Goal: Task Accomplishment & Management: Use online tool/utility

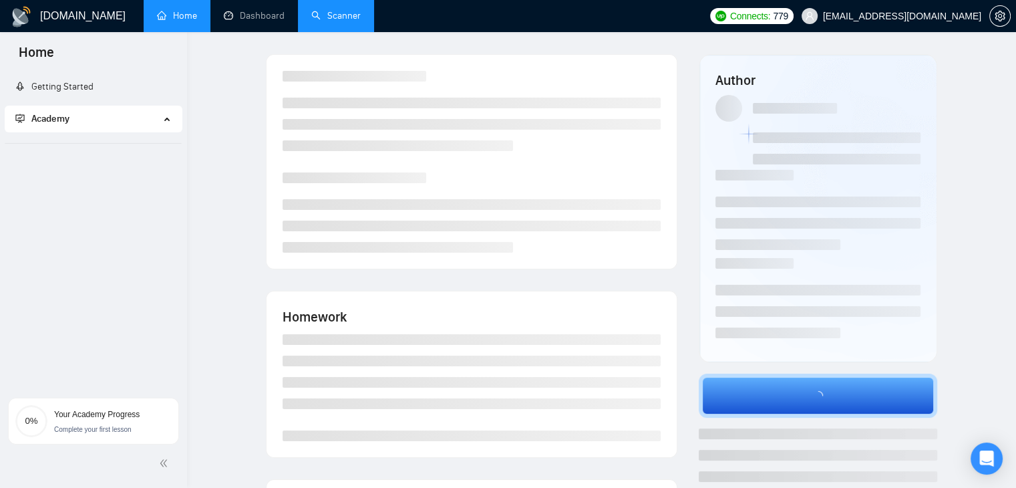
click at [355, 14] on link "Scanner" at bounding box center [335, 15] width 49 height 11
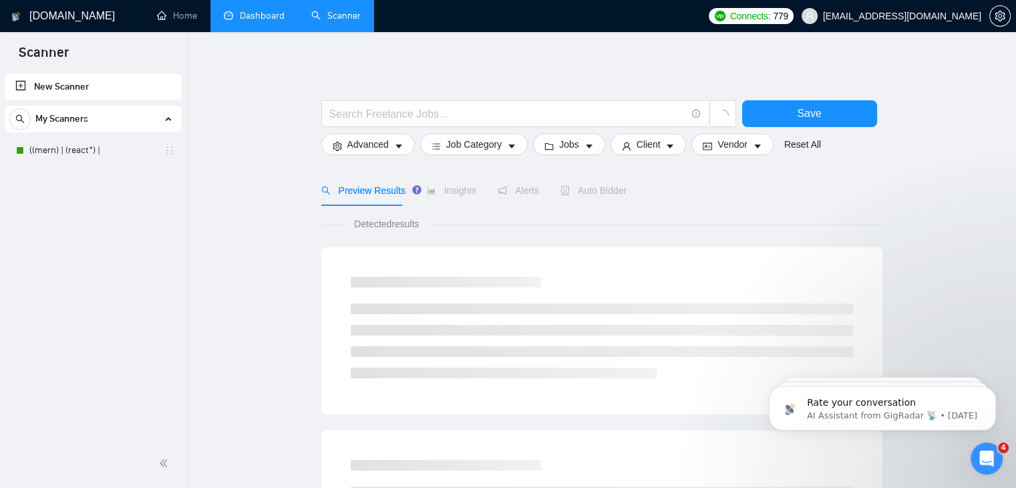
click at [263, 11] on link "Dashboard" at bounding box center [254, 15] width 61 height 11
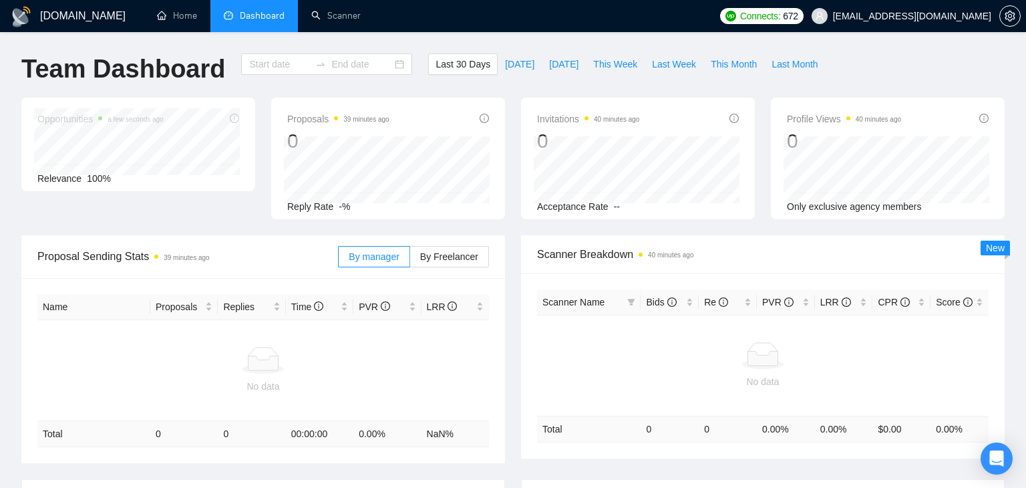
type input "[DATE]"
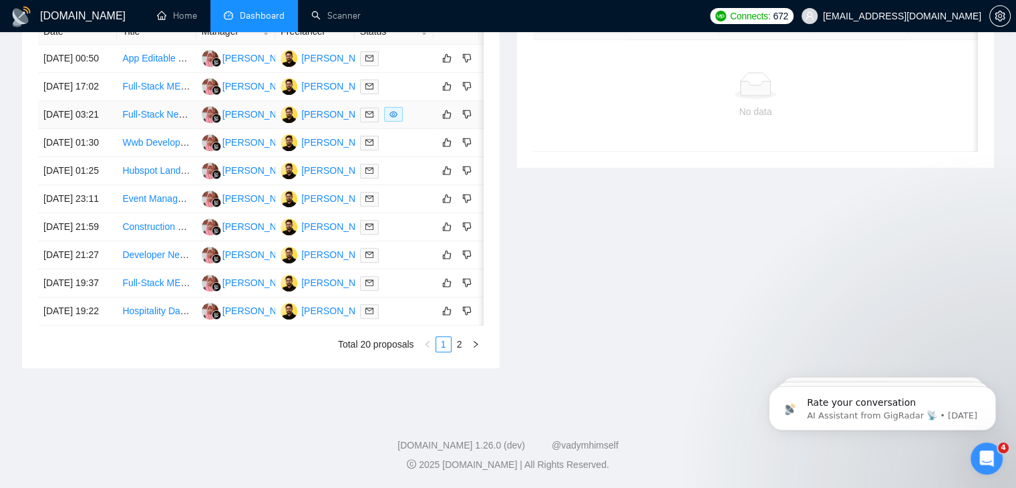
scroll to position [601, 0]
click at [454, 351] on link "2" at bounding box center [459, 344] width 15 height 15
click at [441, 345] on link "1" at bounding box center [443, 344] width 15 height 15
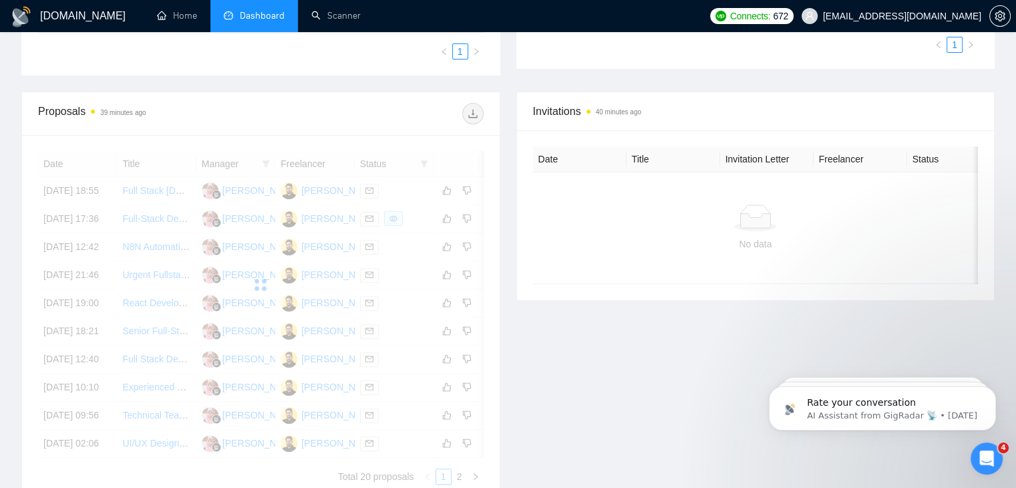
scroll to position [275, 0]
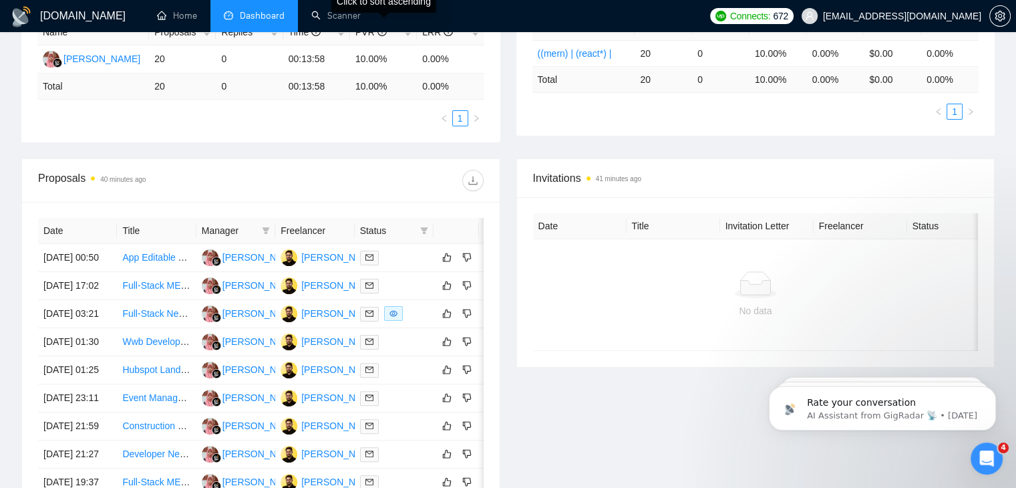
click at [339, 16] on div "Click to sort ascending" at bounding box center [383, 6] width 105 height 32
click at [339, 16] on div "Click to sort descending" at bounding box center [383, 6] width 110 height 32
click at [321, 19] on link "Scanner" at bounding box center [335, 15] width 49 height 11
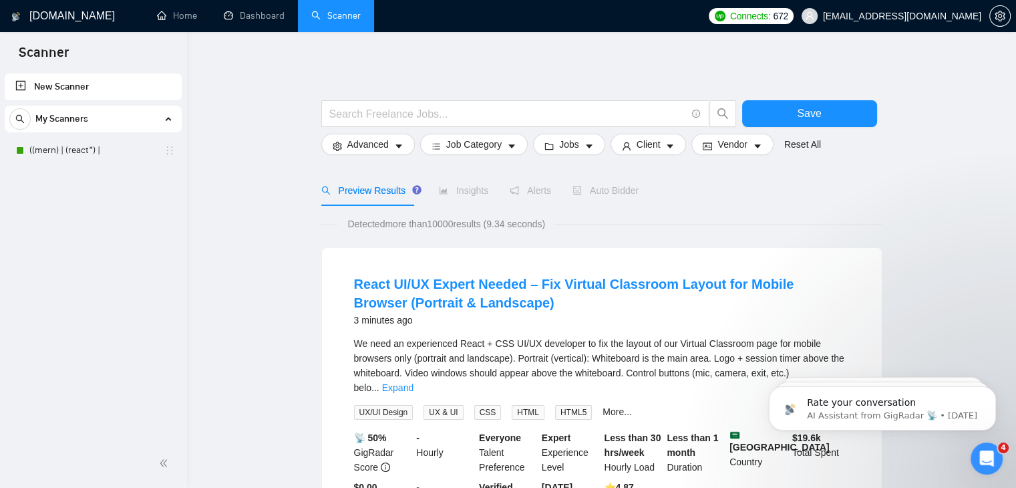
click at [604, 192] on span "Auto Bidder" at bounding box center [606, 190] width 66 height 11
click at [580, 196] on span "Auto Bidder" at bounding box center [606, 190] width 66 height 11
click at [120, 145] on link "((mern) | (react*) |" at bounding box center [92, 150] width 127 height 27
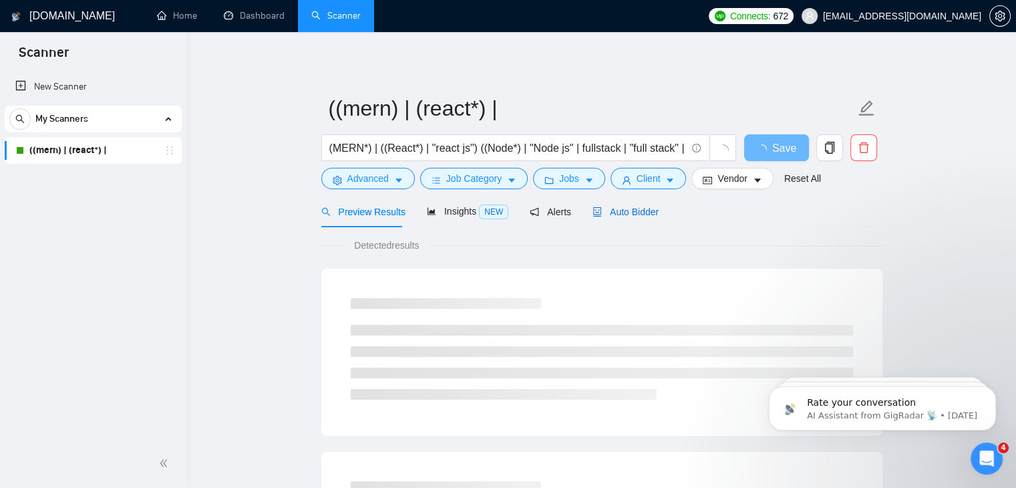
click at [620, 206] on span "Auto Bidder" at bounding box center [626, 211] width 66 height 11
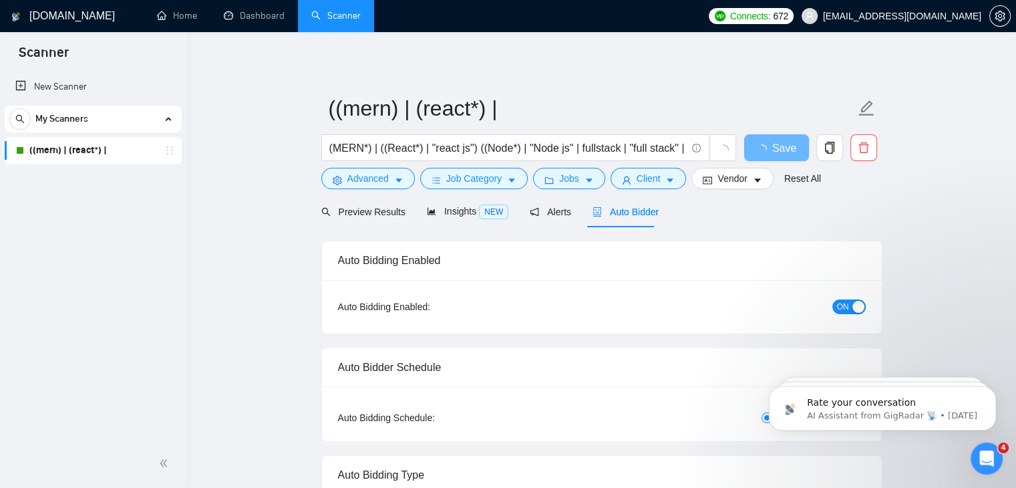
checkbox input "true"
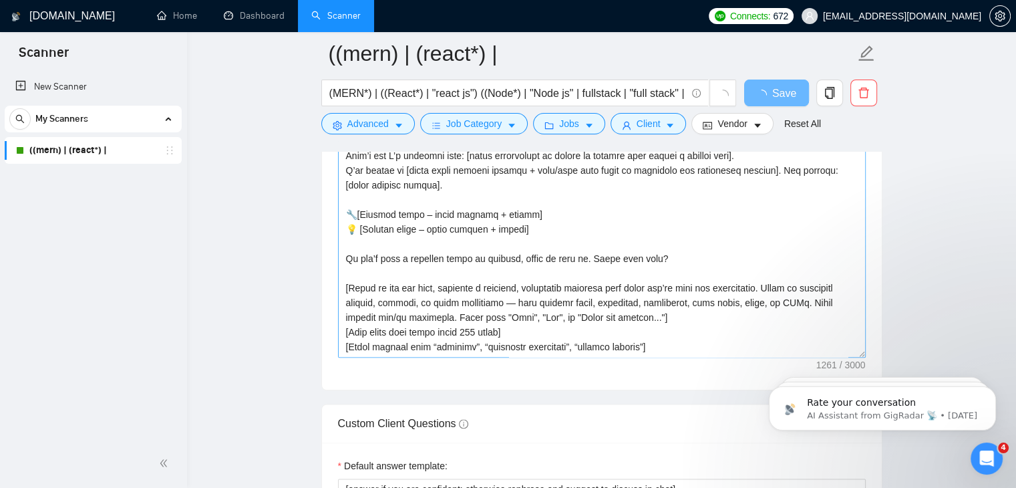
scroll to position [1537, 0]
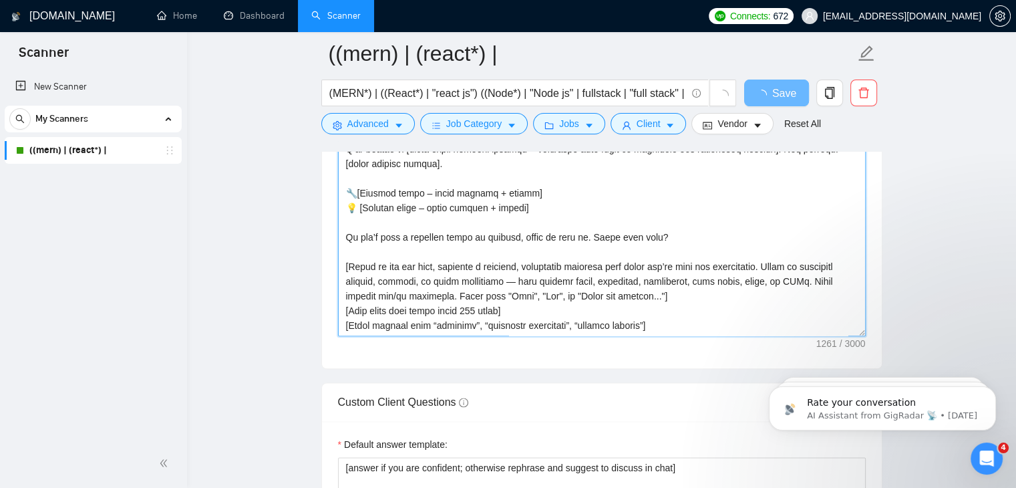
click at [534, 243] on textarea "Cover letter template:" at bounding box center [602, 185] width 528 height 301
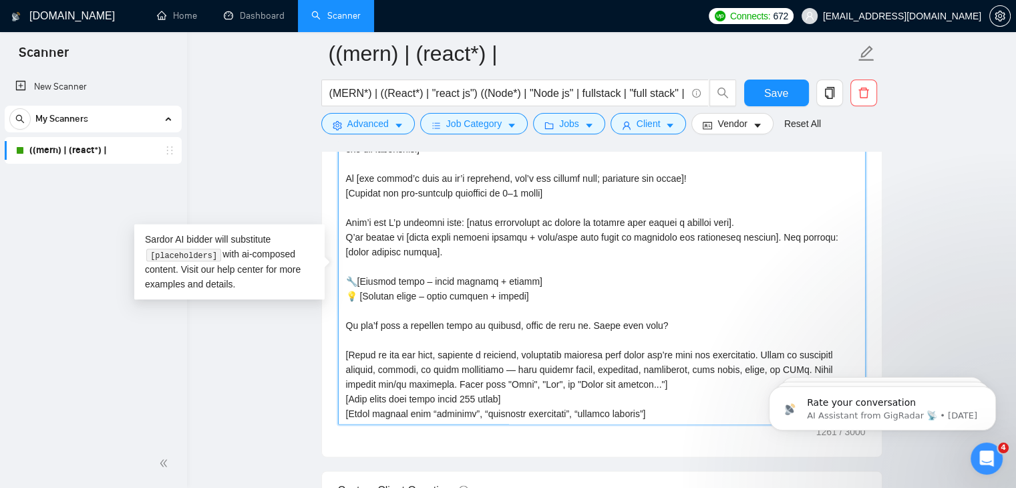
paste textarea "Hi [use client’s name if it’s mentioned, don’t use company name; omit otherwise…"
type textarea "Hi [use client’s name if it’s mentioned, don’t use company name; omit otherwise…"
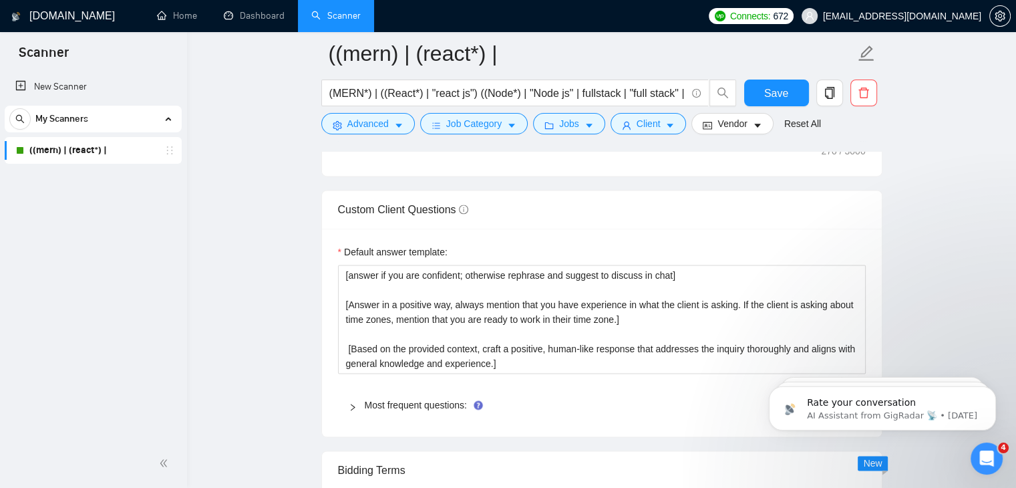
scroll to position [1927, 0]
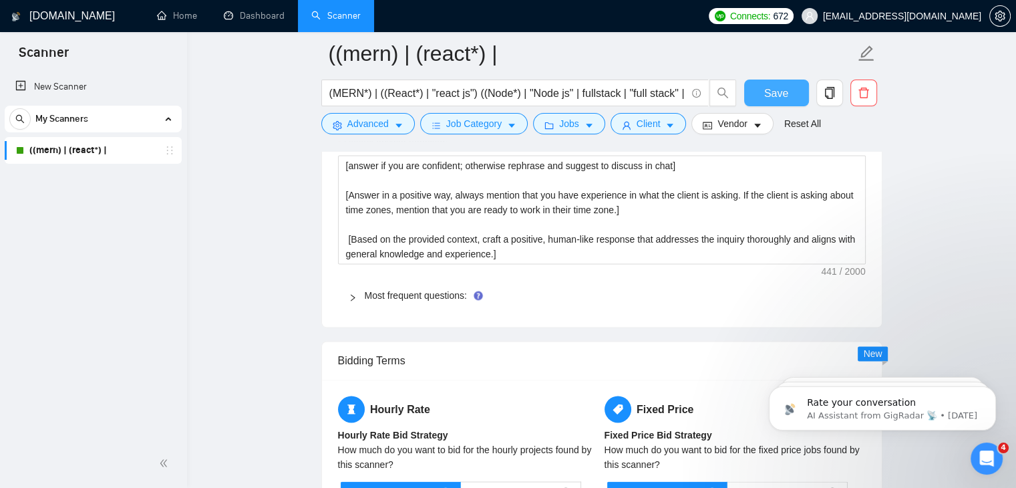
click at [774, 92] on span "Save" at bounding box center [776, 93] width 24 height 17
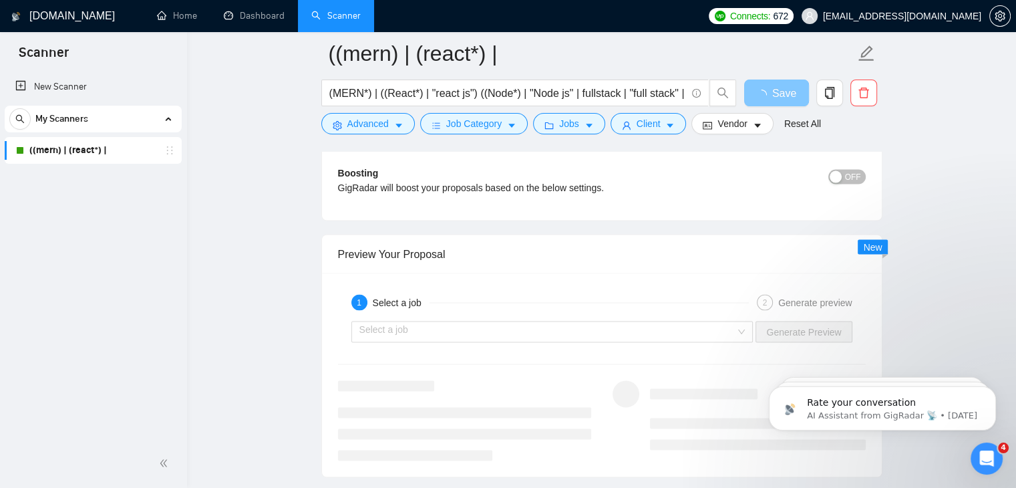
scroll to position [2461, 0]
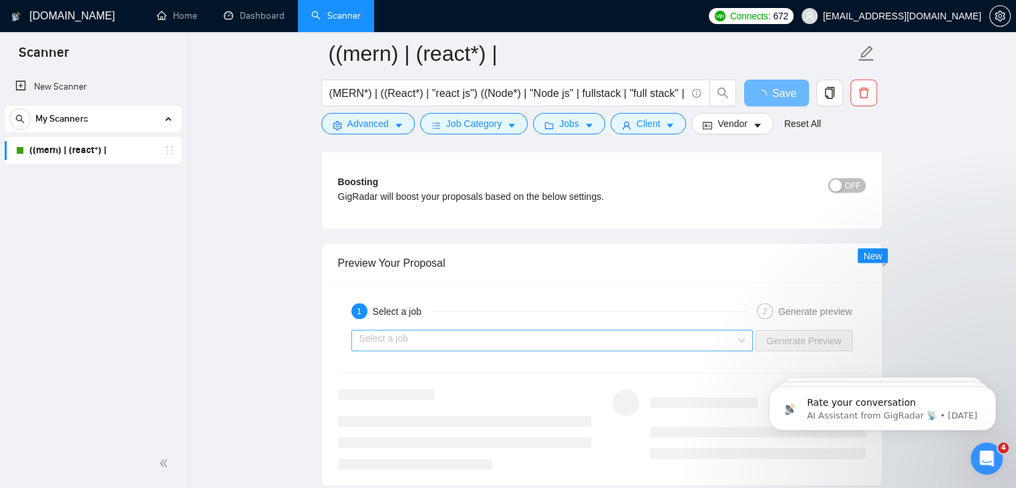
click at [684, 331] on input "search" at bounding box center [547, 340] width 377 height 20
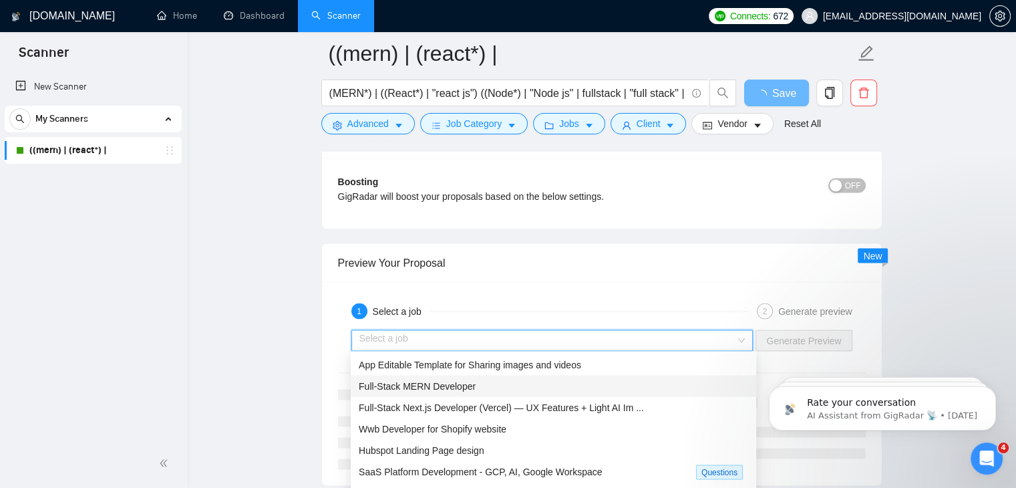
click at [451, 391] on span "Full-Stack MERN Developer" at bounding box center [417, 385] width 117 height 11
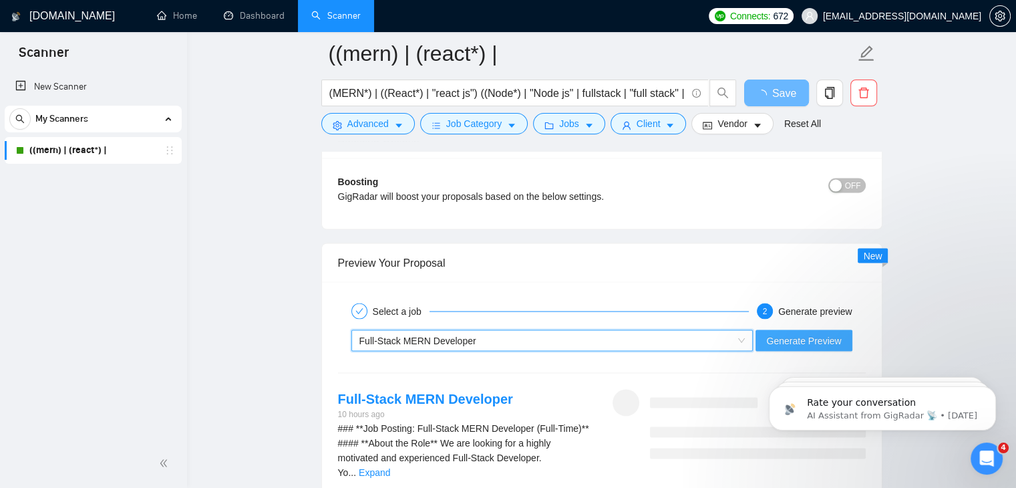
click at [842, 332] on button "Generate Preview" at bounding box center [804, 339] width 96 height 21
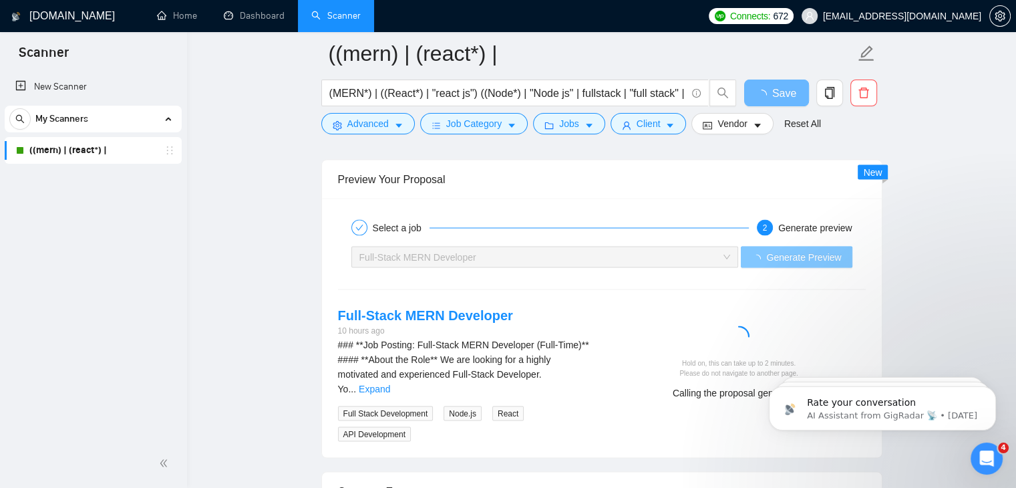
scroll to position [2662, 0]
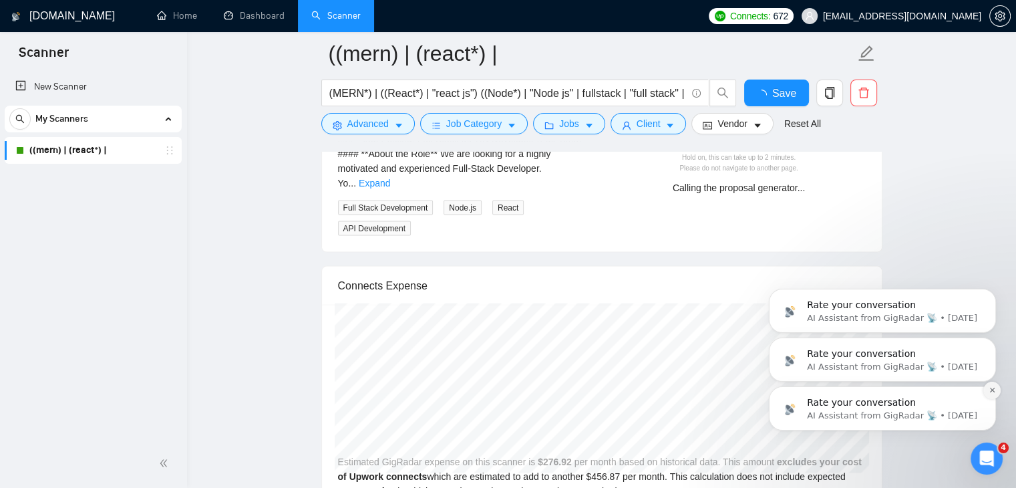
click at [991, 390] on icon "Dismiss notification" at bounding box center [991, 390] width 5 height 5
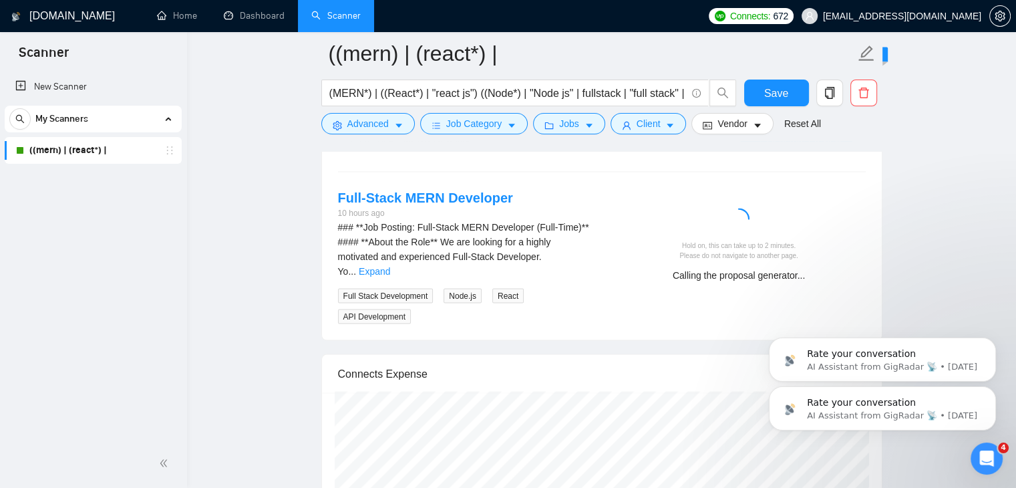
click at [850, 357] on p "Rate your conversation" at bounding box center [893, 353] width 172 height 13
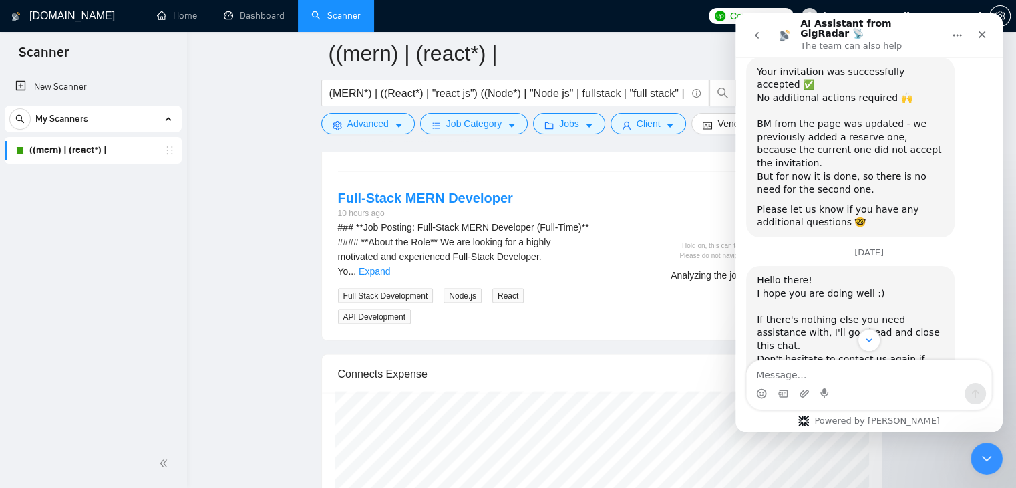
scroll to position [1076, 0]
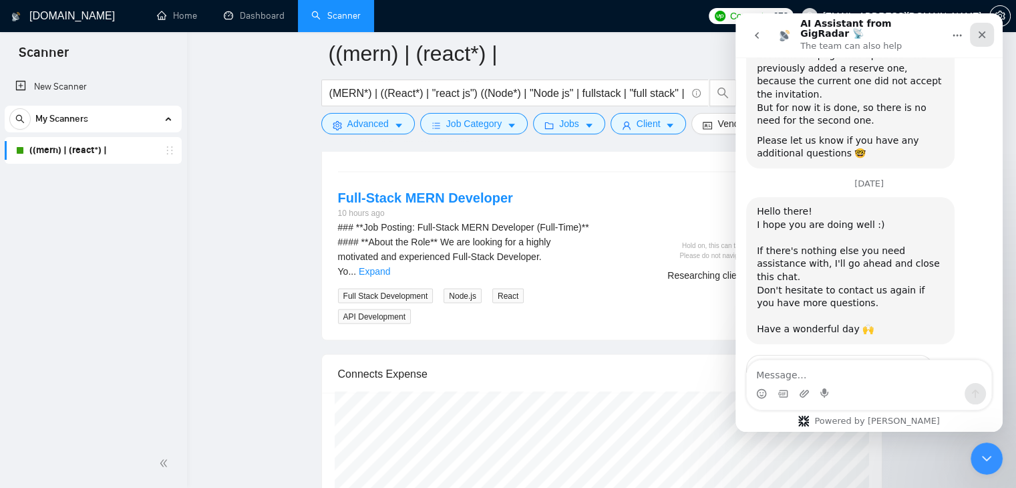
click at [984, 35] on icon "Close" at bounding box center [982, 34] width 11 height 11
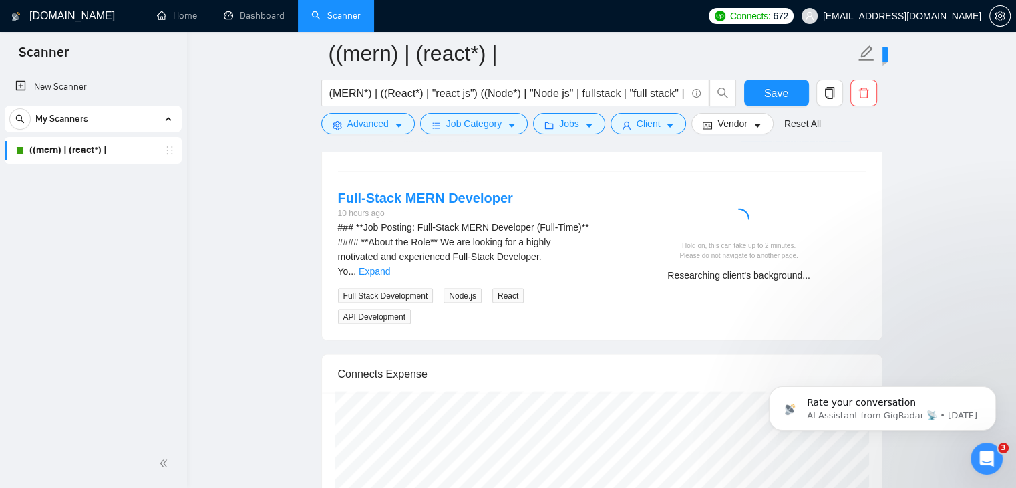
scroll to position [0, 0]
click at [994, 461] on div "Open Intercom Messenger" at bounding box center [985, 456] width 44 height 44
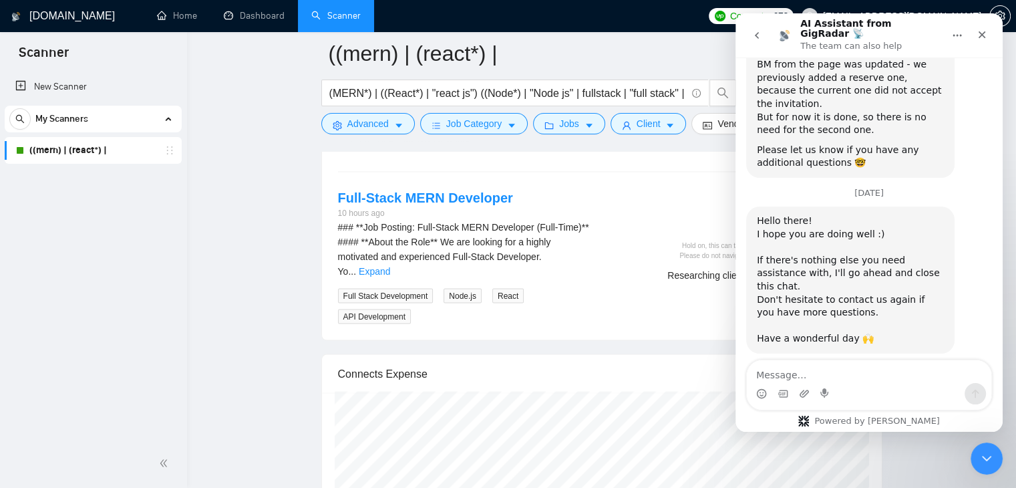
scroll to position [1076, 0]
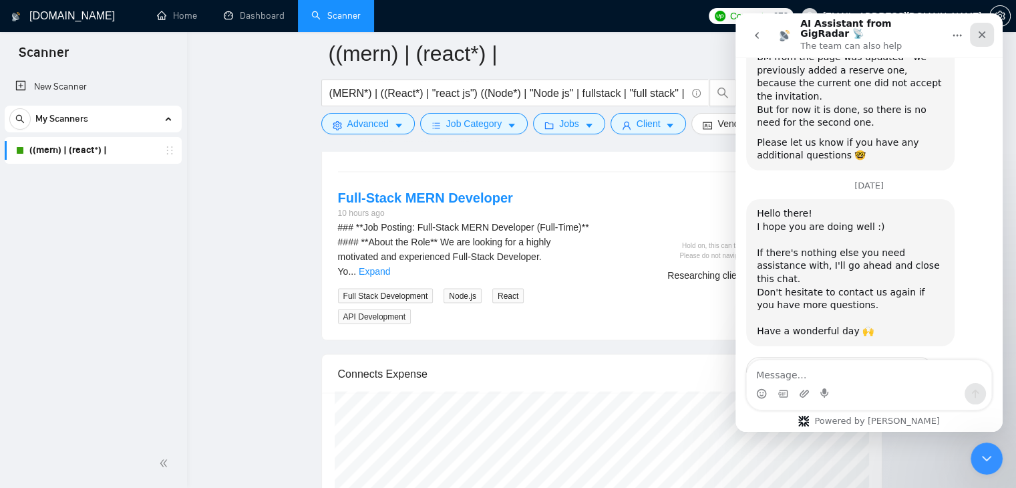
click at [984, 29] on icon "Close" at bounding box center [982, 34] width 11 height 11
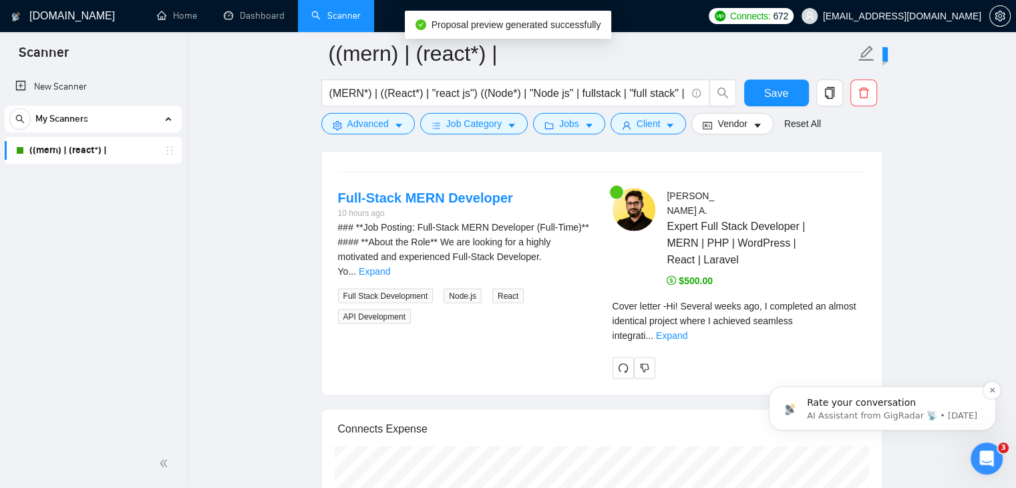
scroll to position [0, 0]
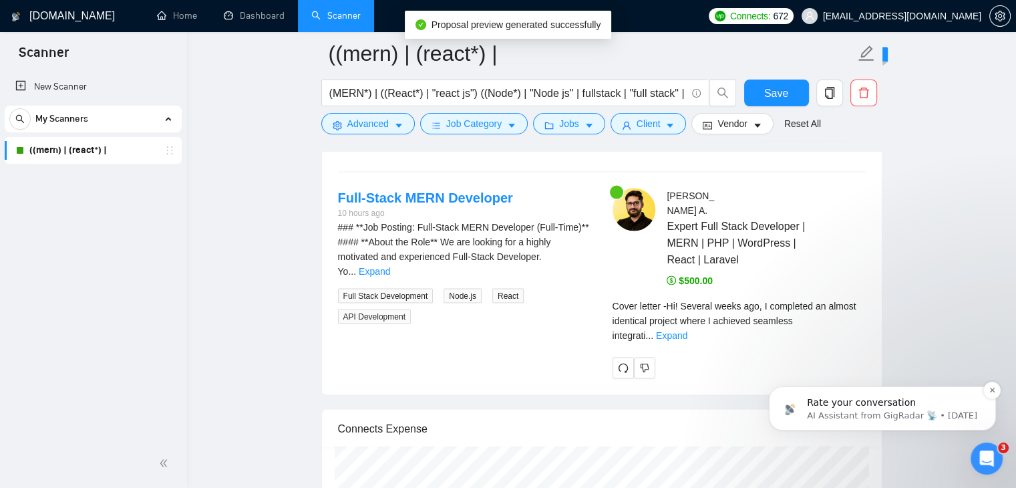
click at [985, 406] on div "Rate your conversation AI Assistant from GigRadar 📡 • 1d ago" at bounding box center [882, 408] width 207 height 27
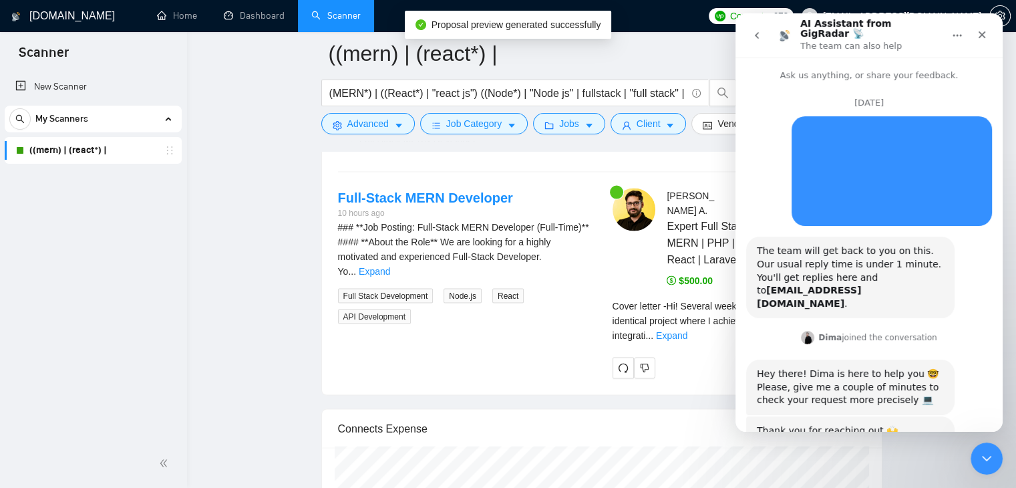
scroll to position [54, 0]
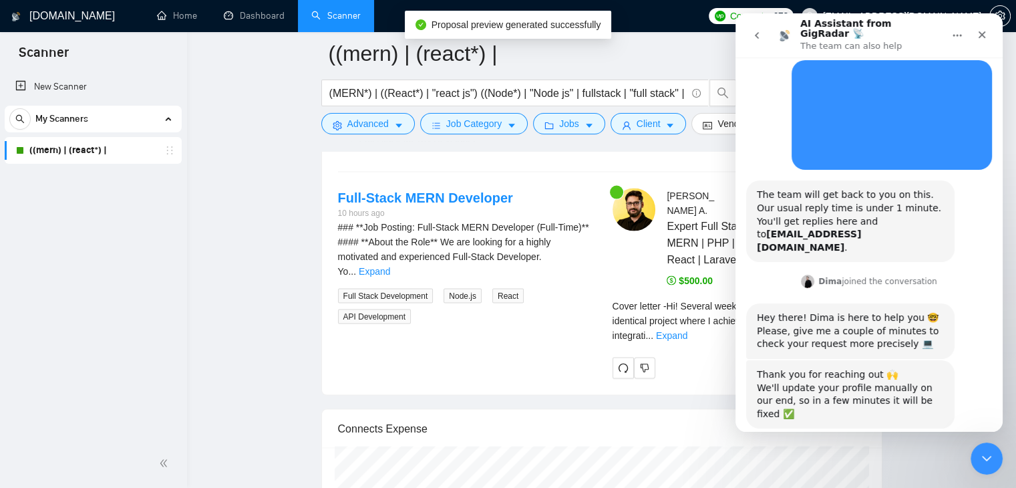
drag, startPoint x: 1729, startPoint y: 22, endPoint x: 998, endPoint y: 19, distance: 731.6
click at [998, 17] on nav "AI Assistant from GigRadar 📡 The team can also help" at bounding box center [869, 35] width 267 height 44
click at [989, 23] on div "Close" at bounding box center [982, 35] width 24 height 24
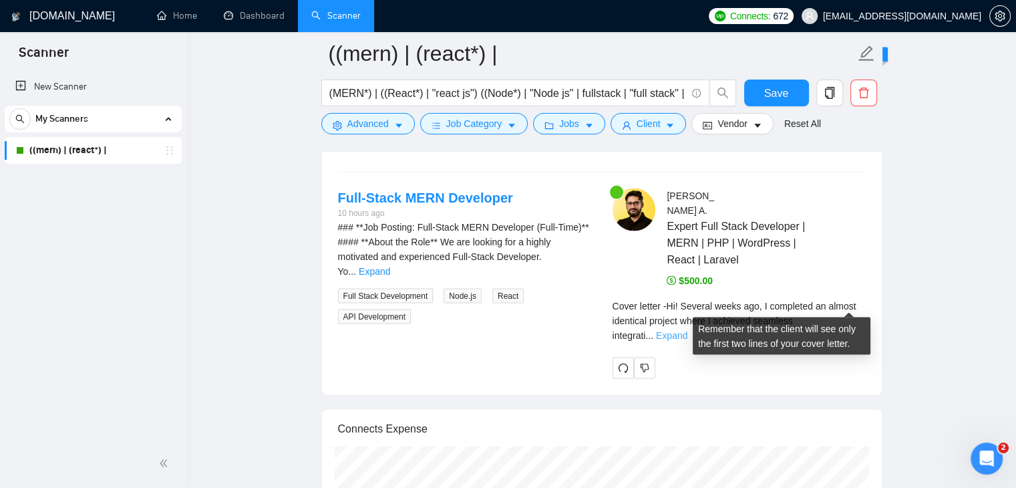
click at [687, 330] on link "Expand" at bounding box center [671, 335] width 31 height 11
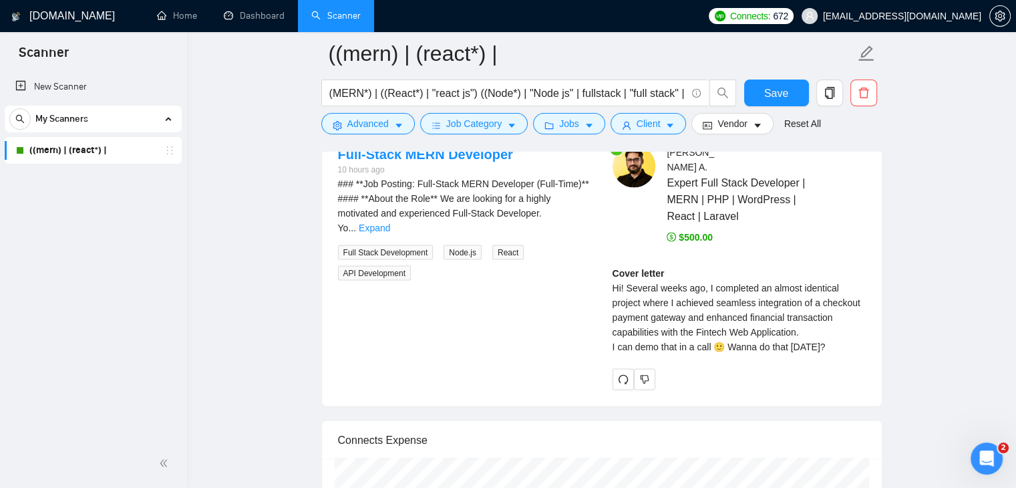
scroll to position [2729, 0]
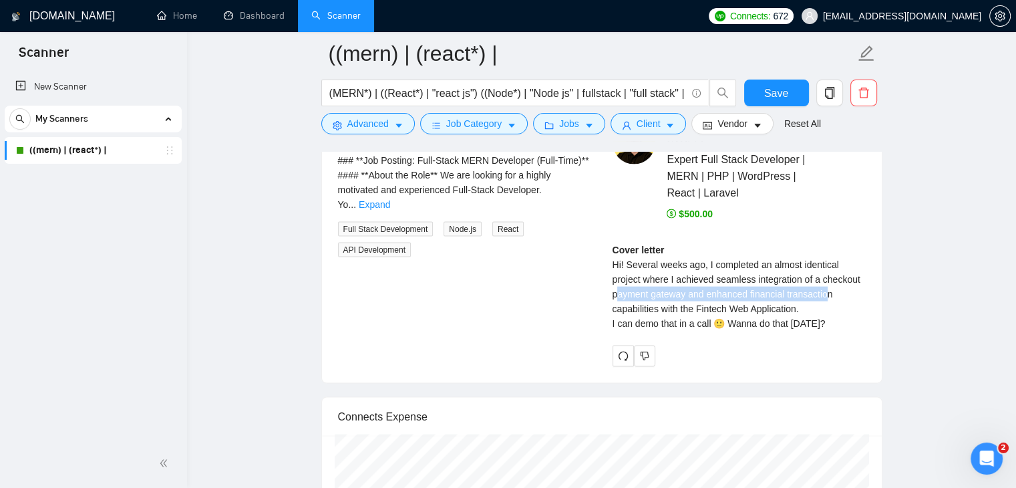
drag, startPoint x: 656, startPoint y: 279, endPoint x: 827, endPoint y: 279, distance: 171.0
click at [827, 279] on div "Cover letter Hi! Several weeks ago, I completed an almost identical project whe…" at bounding box center [739, 287] width 253 height 88
drag, startPoint x: 673, startPoint y: 292, endPoint x: 798, endPoint y: 289, distance: 125.0
click at [798, 289] on div "Cover letter Hi! Several weeks ago, I completed an almost identical project whe…" at bounding box center [739, 287] width 253 height 88
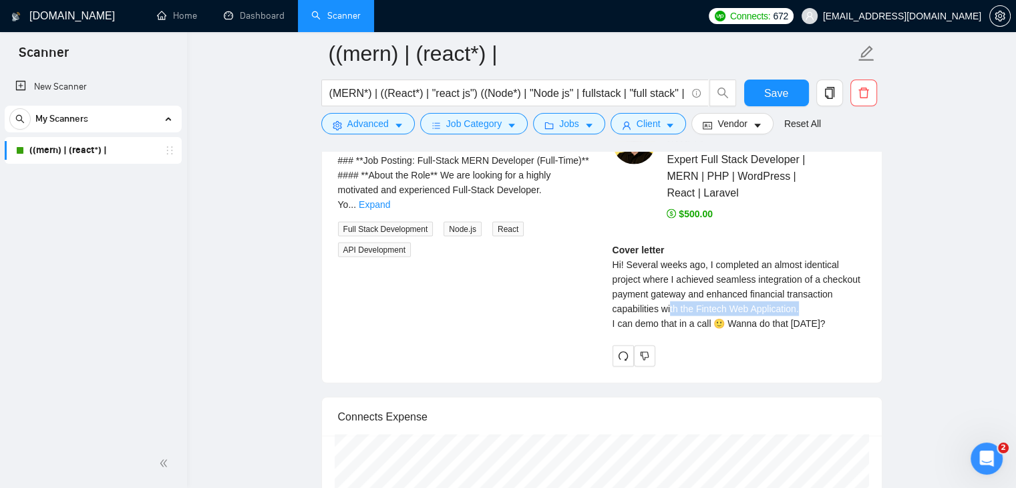
click at [798, 289] on div "Cover letter Hi! Several weeks ago, I completed an almost identical project whe…" at bounding box center [739, 287] width 253 height 88
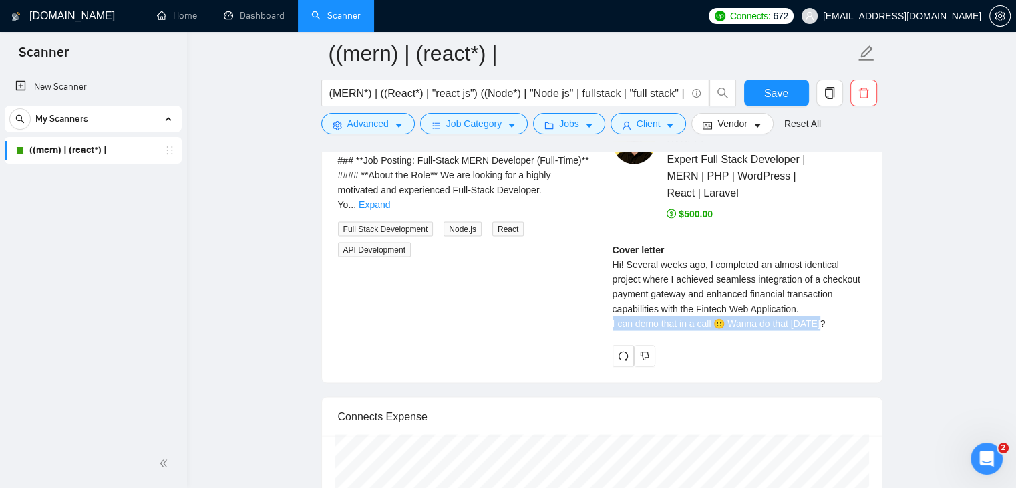
drag, startPoint x: 611, startPoint y: 311, endPoint x: 829, endPoint y: 307, distance: 218.5
click at [829, 307] on div "Irfan A . Expert Full Stack Developer | MERN | PHP | WordPress | React | Larave…" at bounding box center [739, 244] width 275 height 245
click at [829, 307] on div "Cover letter Hi! Several weeks ago, I completed an almost identical project whe…" at bounding box center [739, 287] width 253 height 88
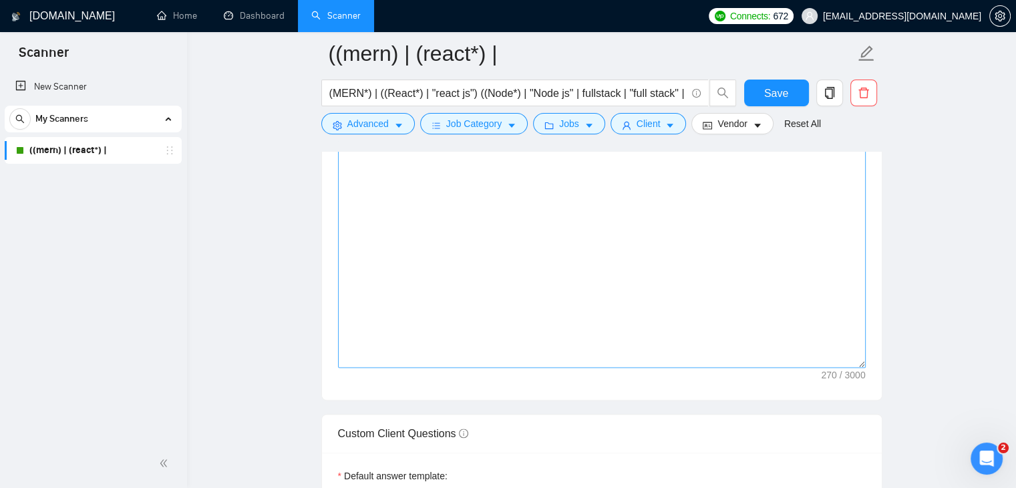
scroll to position [1459, 0]
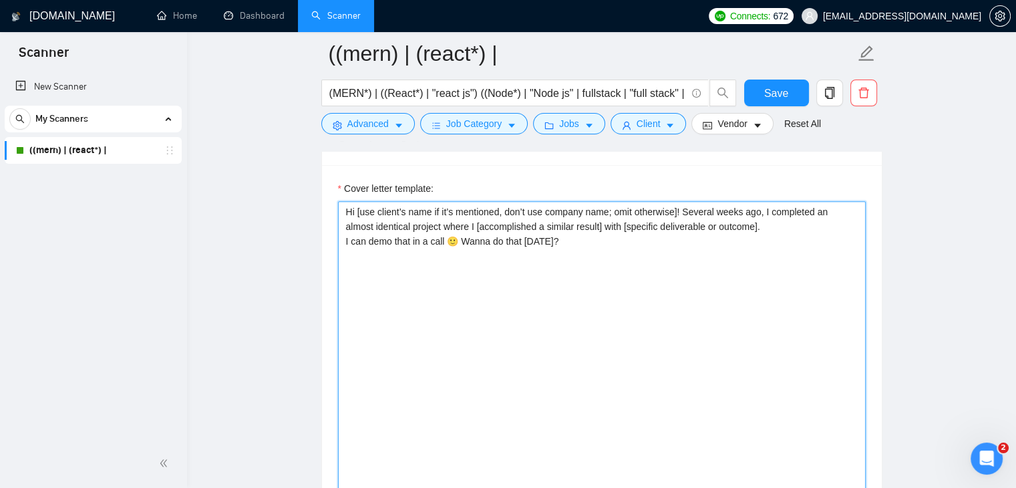
click at [452, 296] on textarea "Hi [use client’s name if it’s mentioned, don’t use company name; omit otherwise…" at bounding box center [602, 351] width 528 height 301
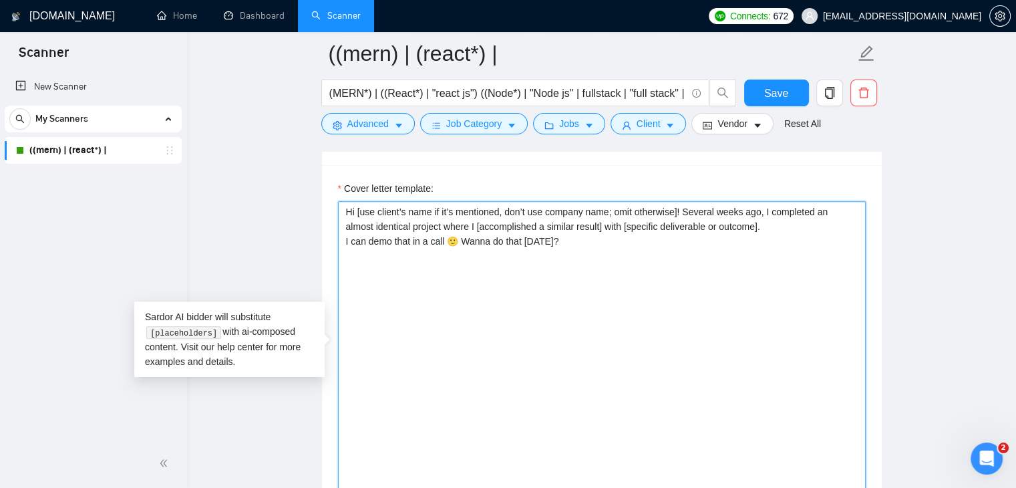
paste textarea "I just [achieved a major result] on a project very similar to yours. I'm a spec…"
drag, startPoint x: 788, startPoint y: 310, endPoint x: 766, endPoint y: 316, distance: 22.9
click at [788, 311] on textarea "Hi [use client’s name if it’s mentioned, don’t use company name; omit otherwise…" at bounding box center [602, 351] width 528 height 301
click at [553, 355] on textarea "Hi [use client’s name if it’s mentioned, don’t use company name; omit otherwise…" at bounding box center [602, 351] width 528 height 301
type textarea "Hi [use client’s name if it’s mentioned, don’t use company name; omit otherwise…"
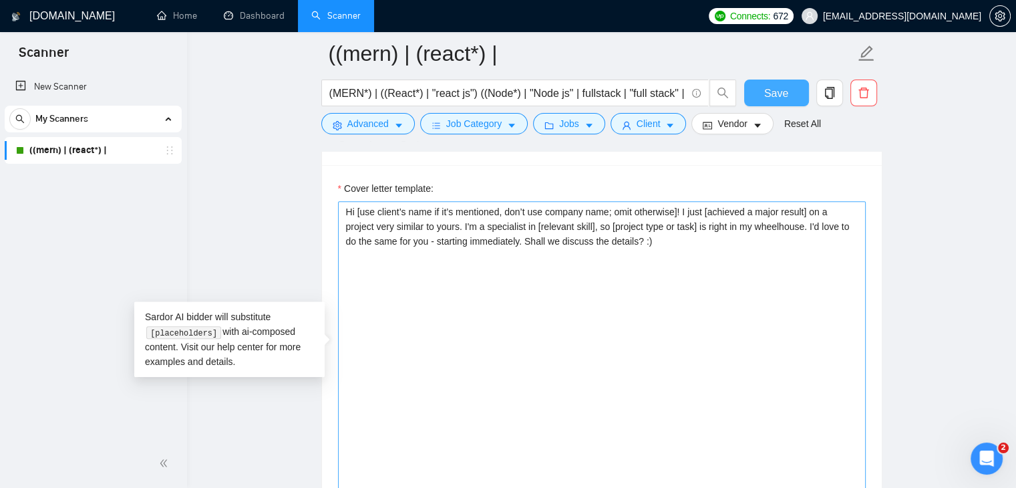
click at [779, 86] on span "Save" at bounding box center [776, 93] width 24 height 17
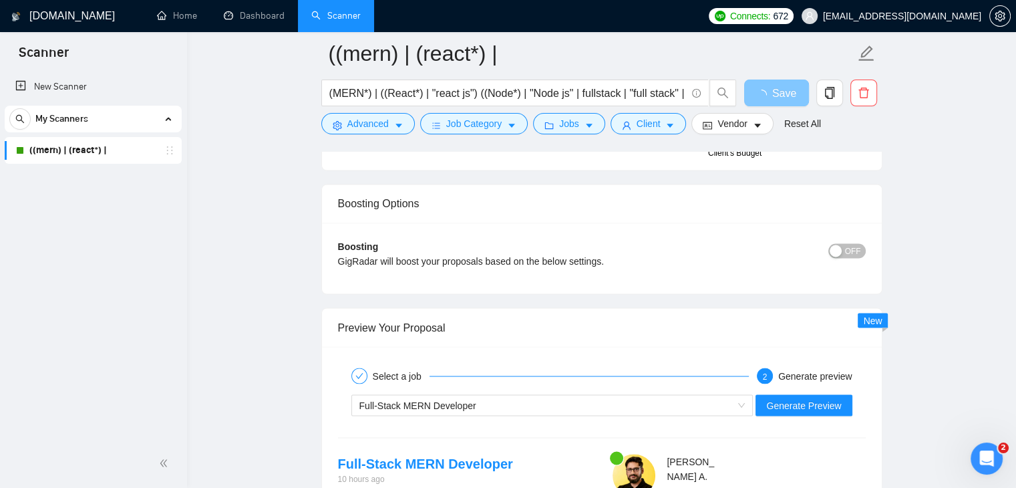
scroll to position [2461, 0]
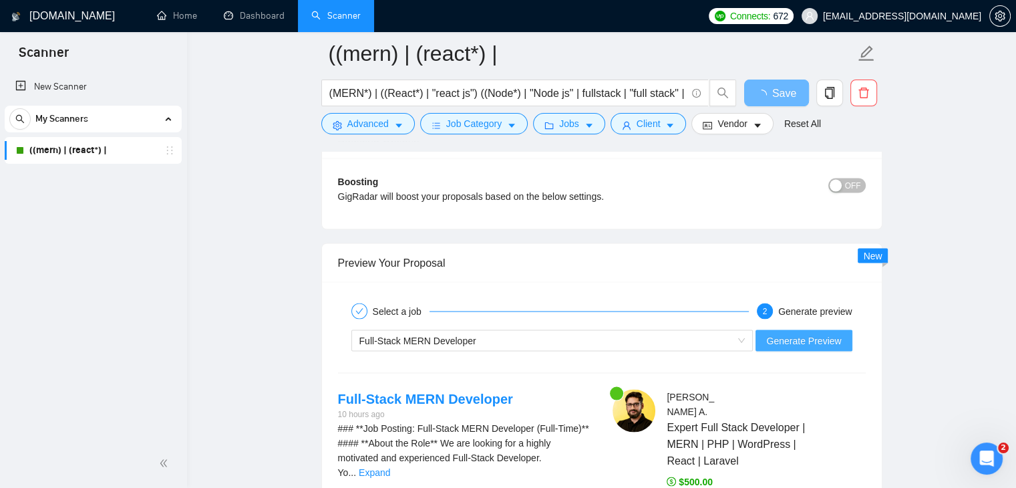
click at [810, 339] on span "Generate Preview" at bounding box center [803, 340] width 75 height 15
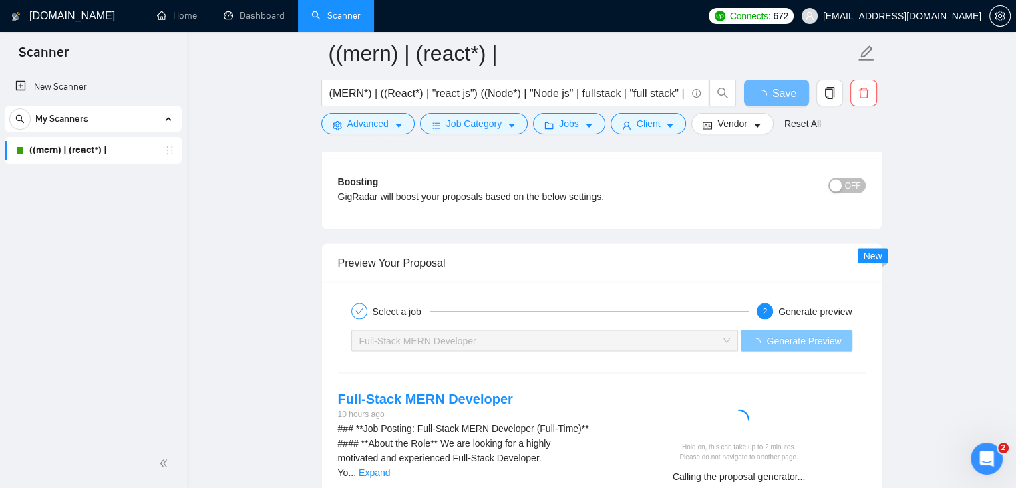
scroll to position [2595, 0]
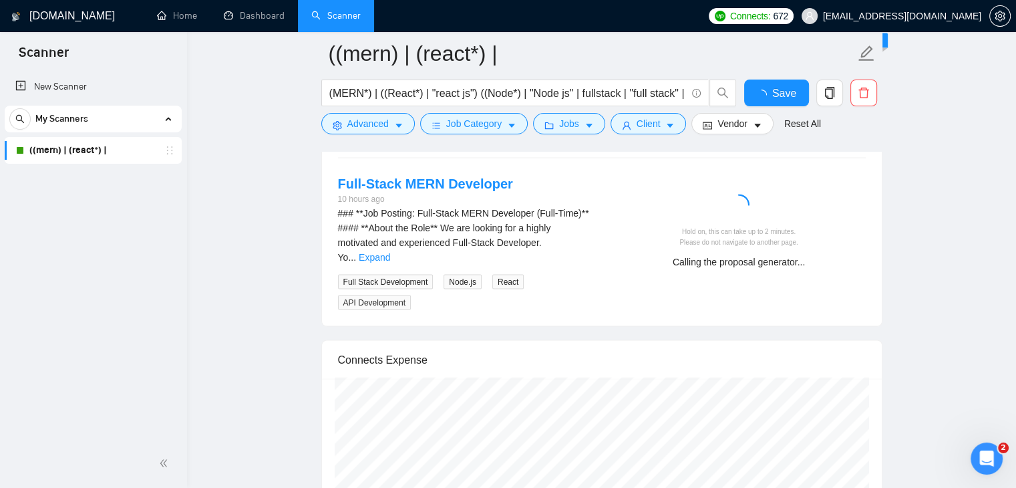
checkbox input "true"
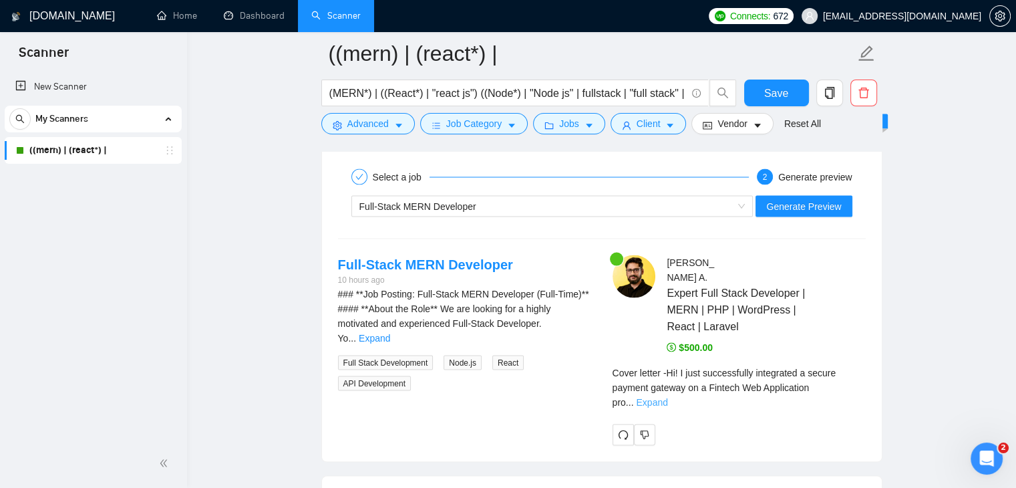
click at [667, 397] on link "Expand" at bounding box center [651, 402] width 31 height 11
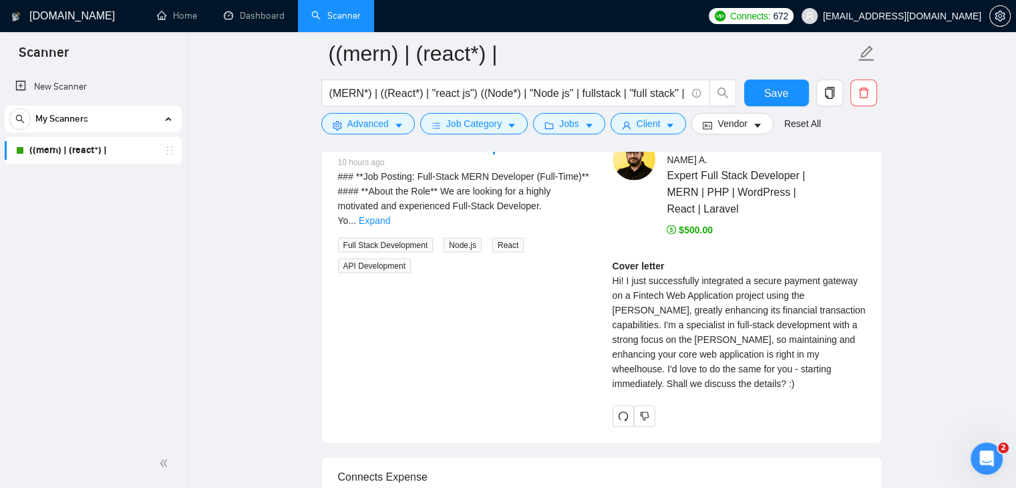
scroll to position [2729, 0]
